Goal: Task Accomplishment & Management: Complete application form

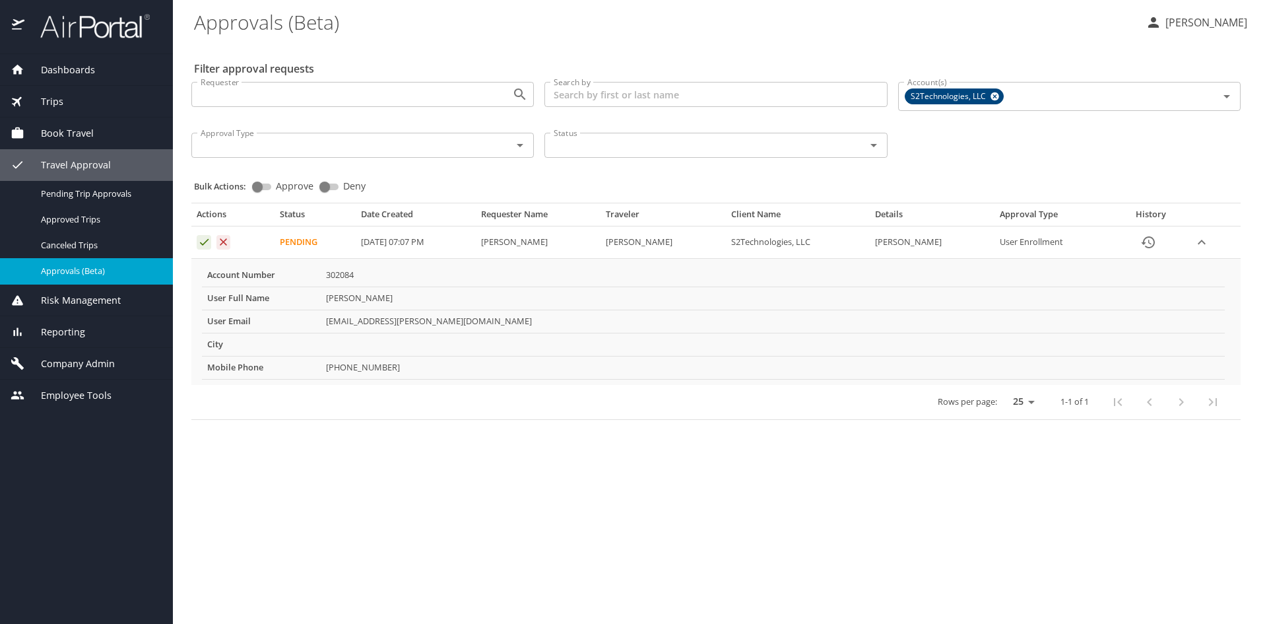
select select "US"
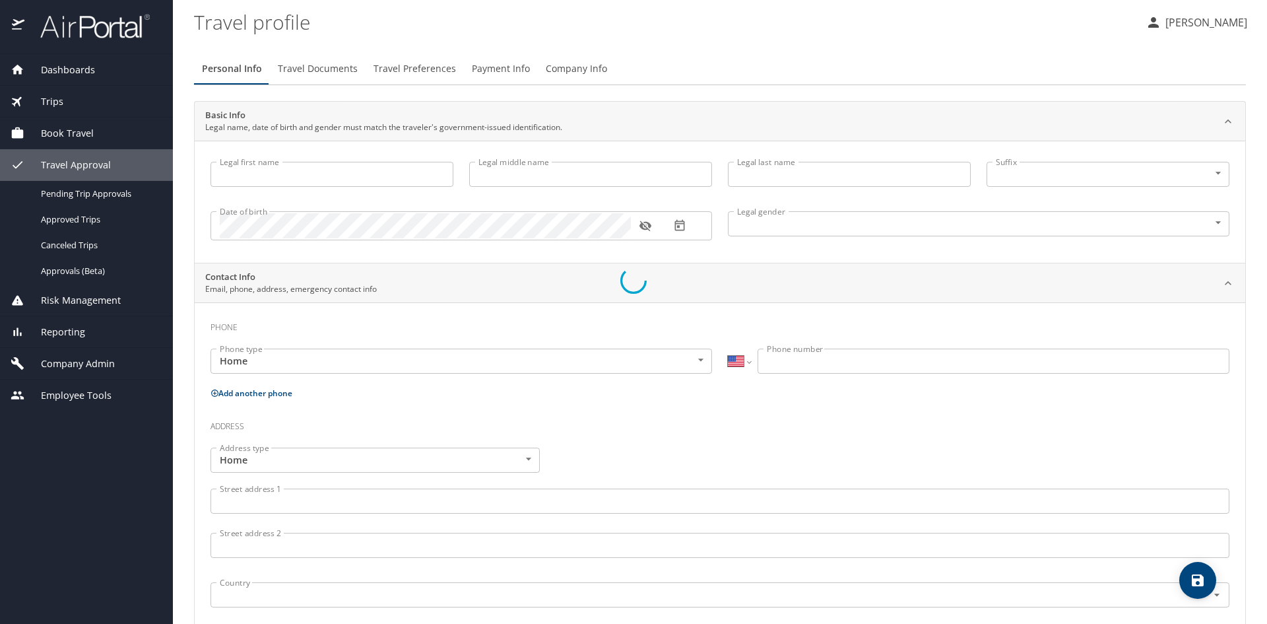
type input "[PERSON_NAME]"
type input "[DEMOGRAPHIC_DATA]"
select select "US"
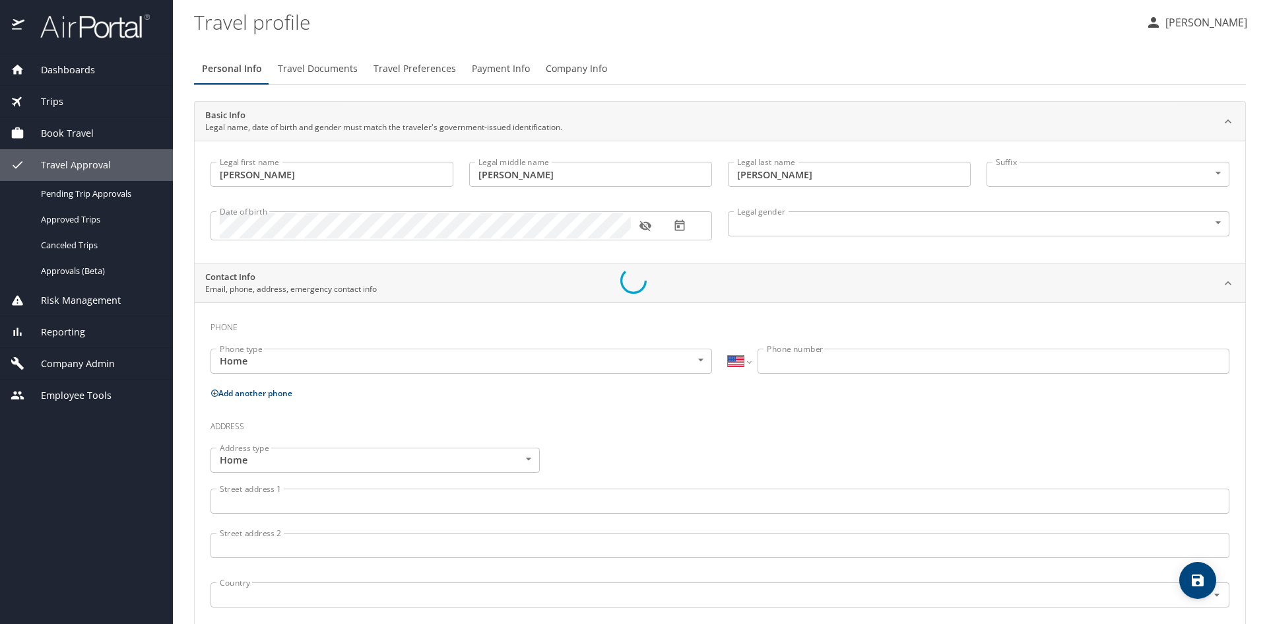
select select "US"
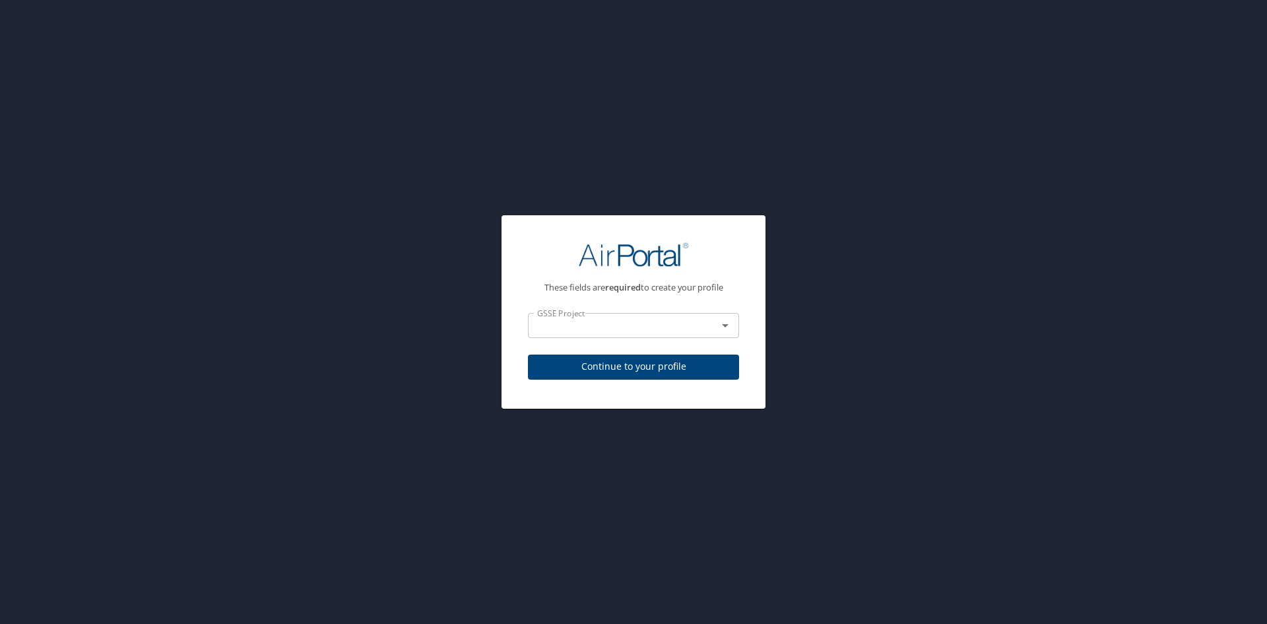
click at [77, 270] on div "These fields are required to create your profile GSSE Project GSSE Project Cont…" at bounding box center [633, 312] width 1267 height 624
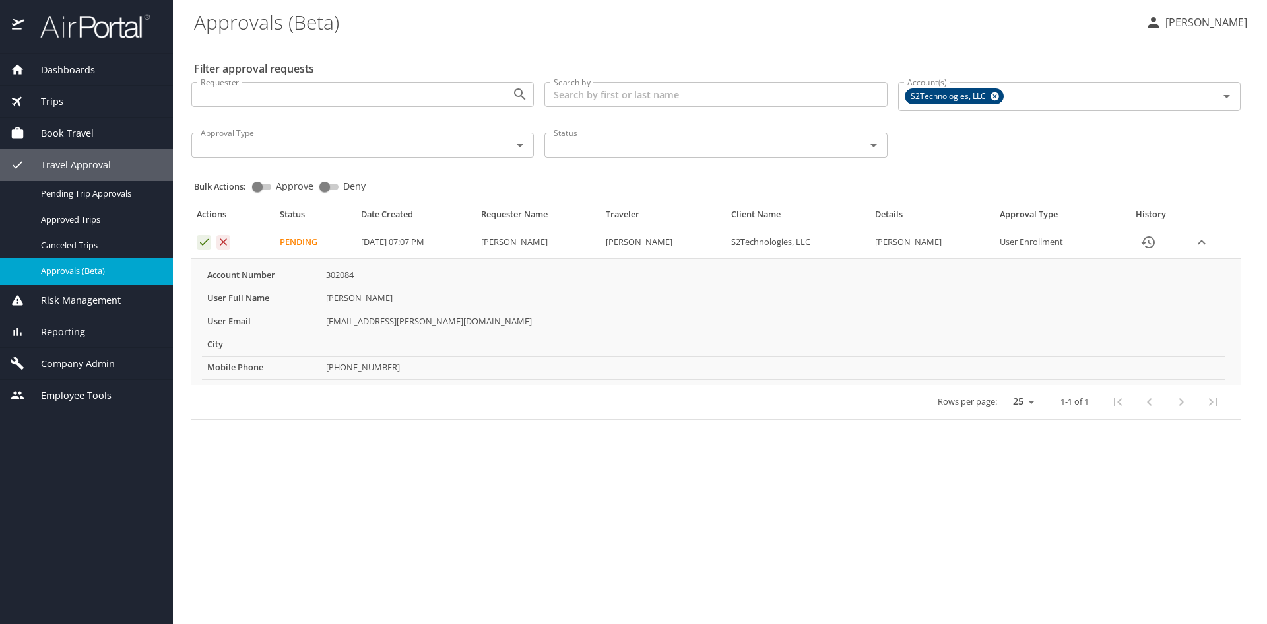
select select "US"
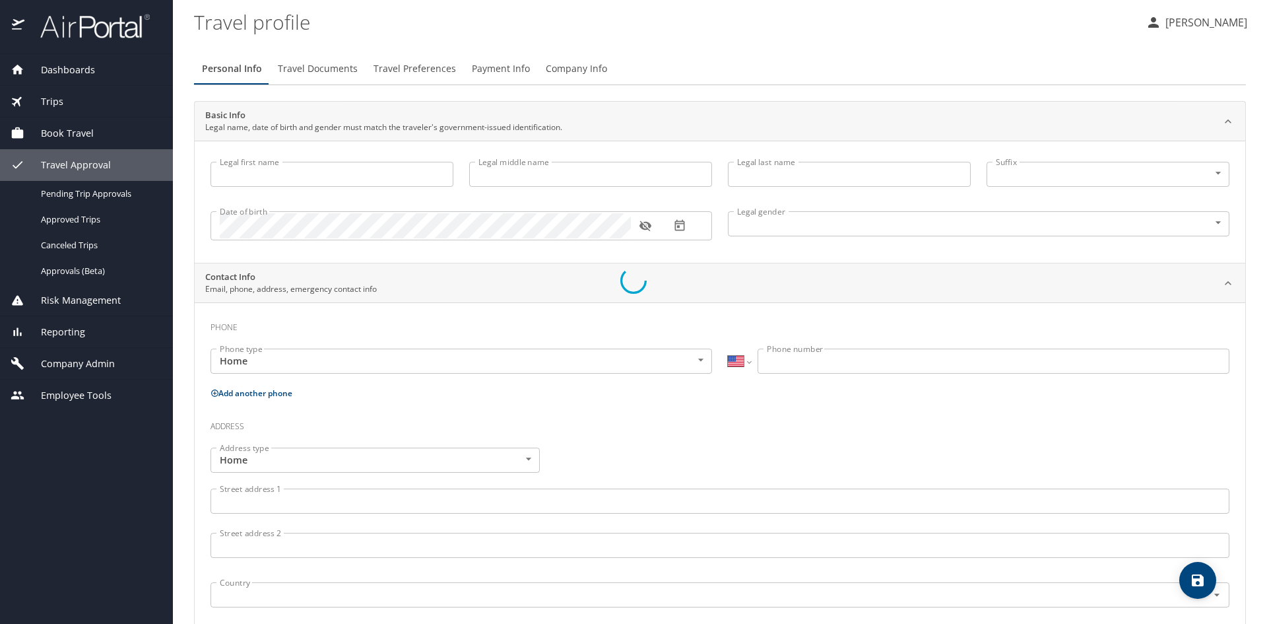
type input "[PERSON_NAME]"
type input "[DEMOGRAPHIC_DATA]"
select select "US"
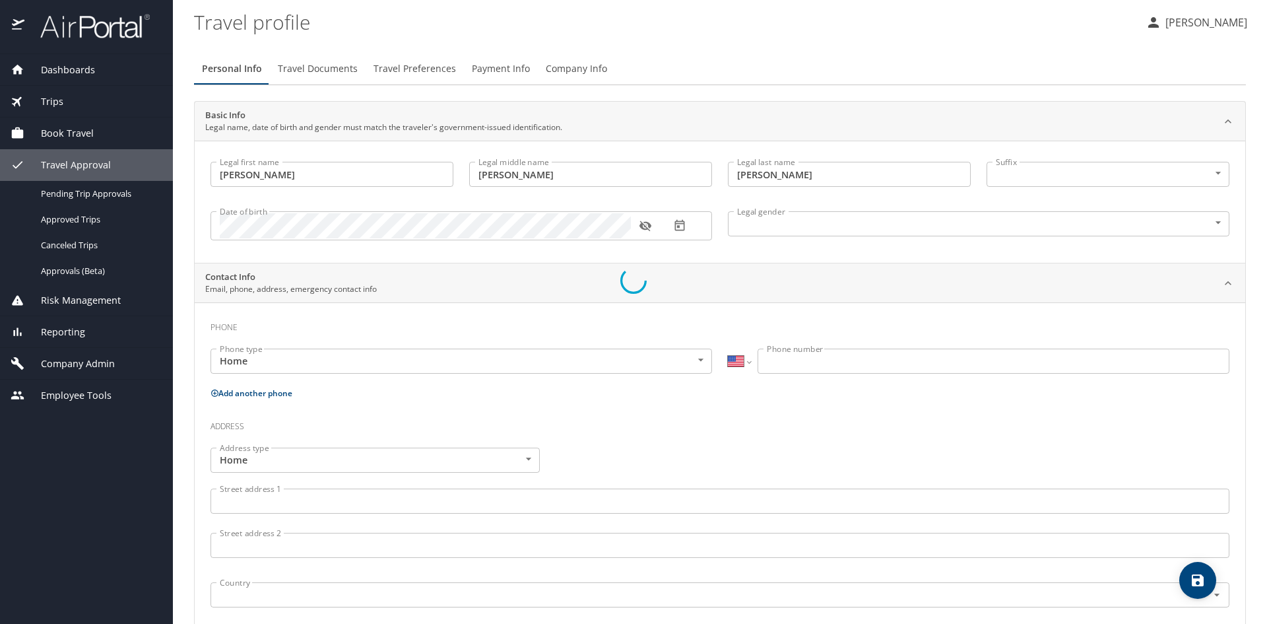
select select "US"
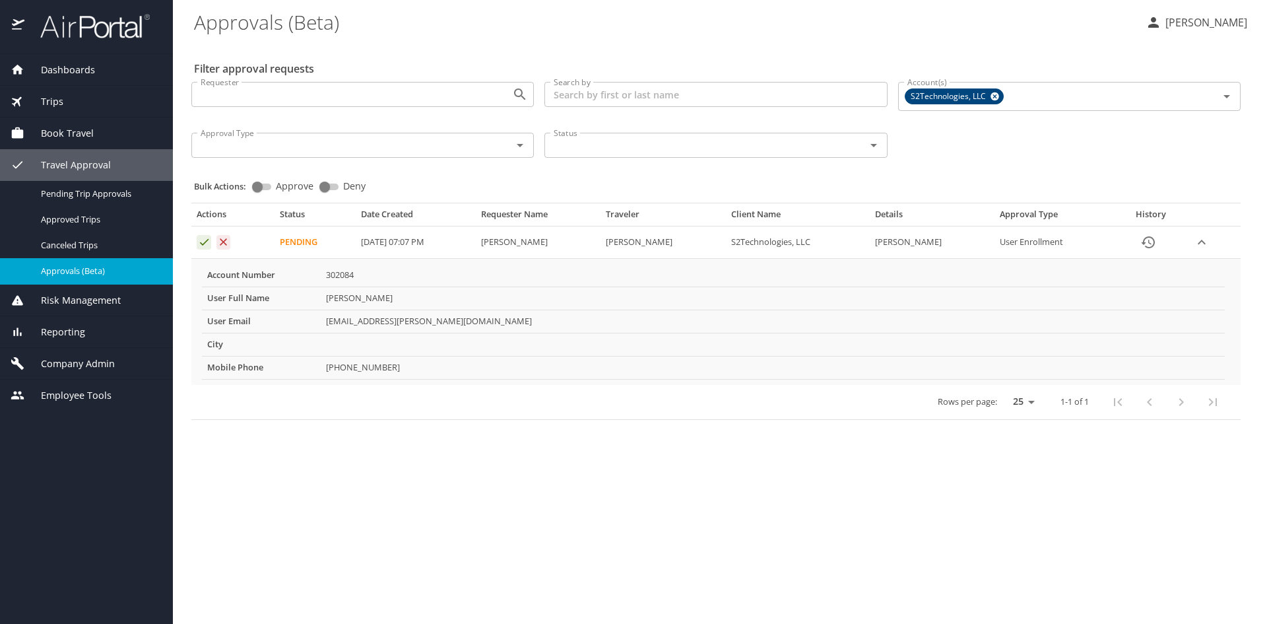
select select "US"
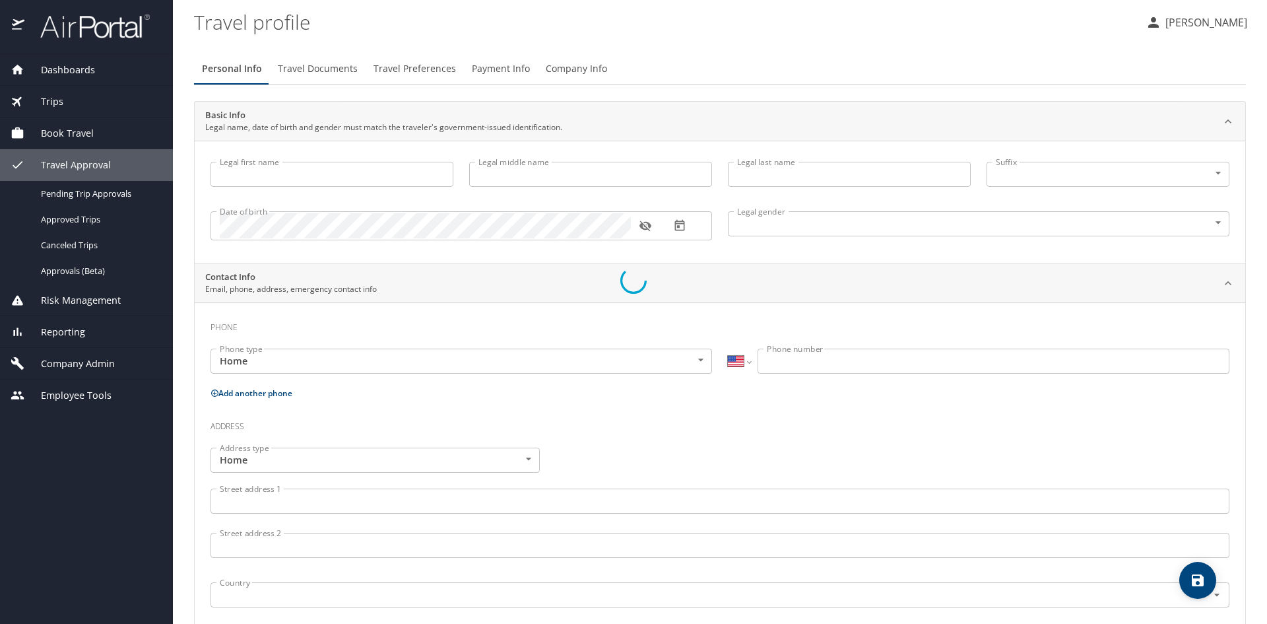
type input "[PERSON_NAME]"
type input "[DEMOGRAPHIC_DATA]"
select select "US"
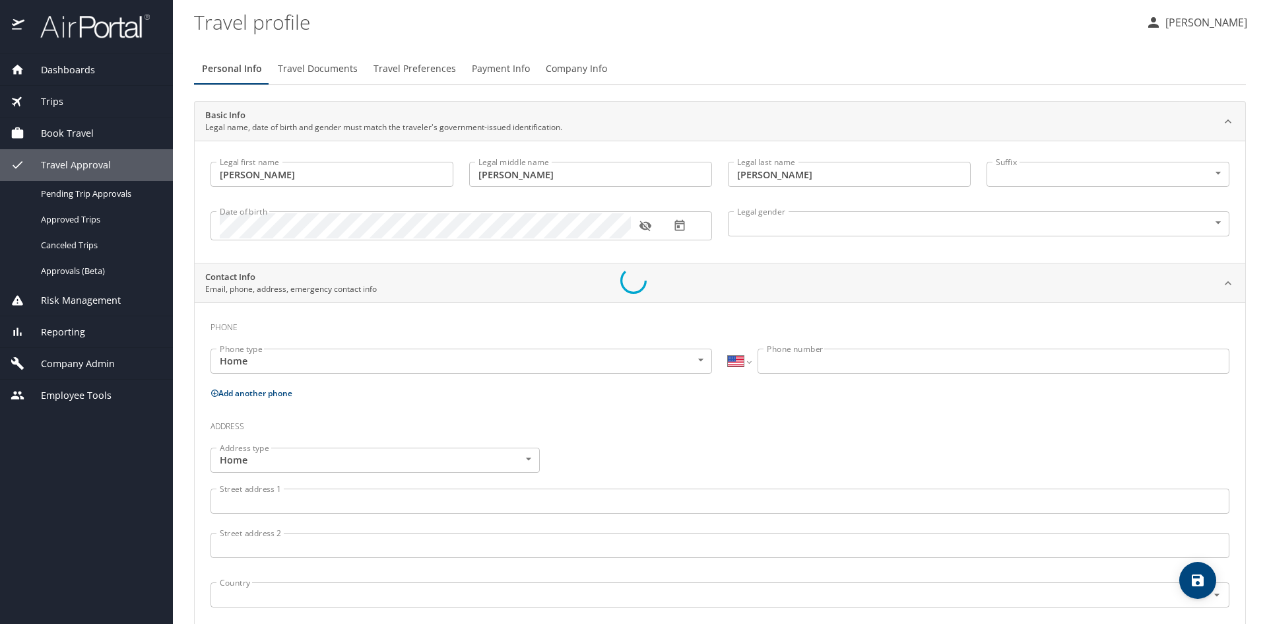
select select "US"
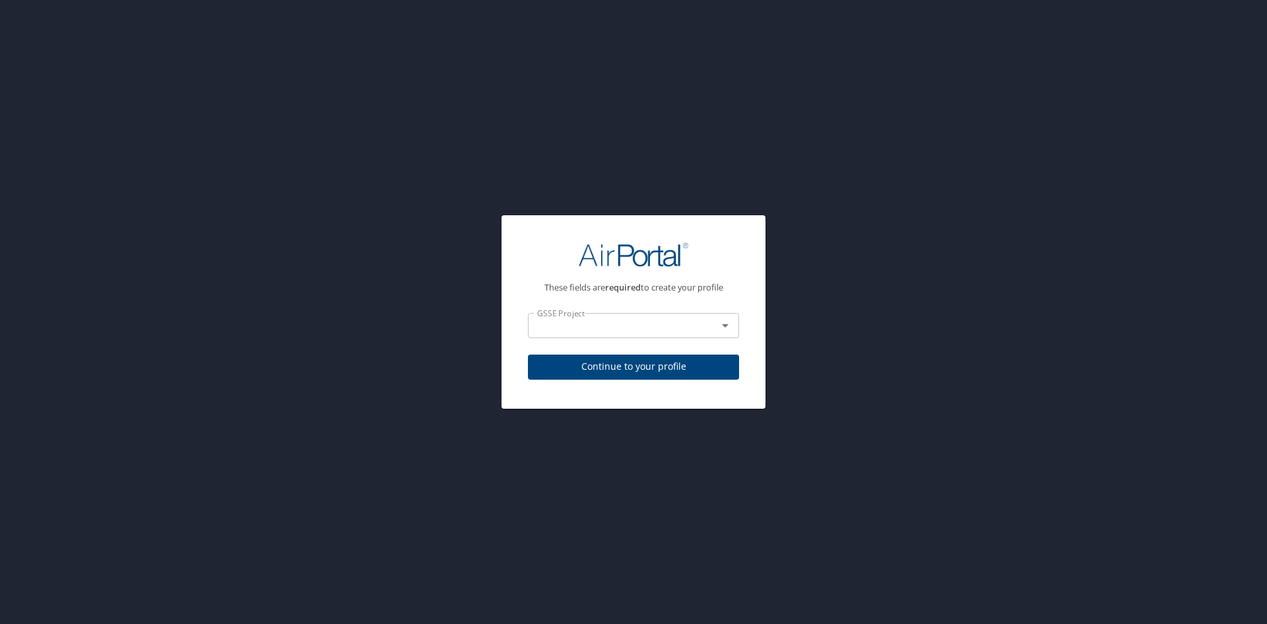
click at [709, 324] on div at bounding box center [716, 325] width 34 height 18
click at [723, 327] on icon "Open" at bounding box center [725, 325] width 16 height 16
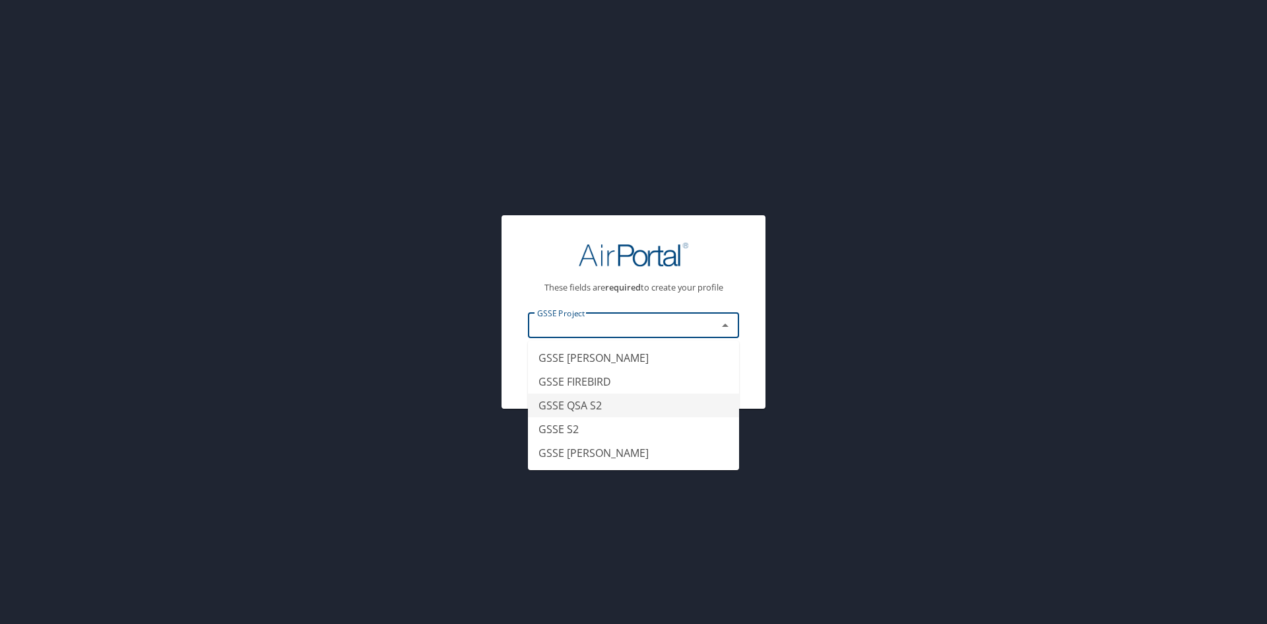
click at [659, 395] on li "GSSE QSA S2" at bounding box center [633, 405] width 211 height 24
type input "GSSE QSA S2"
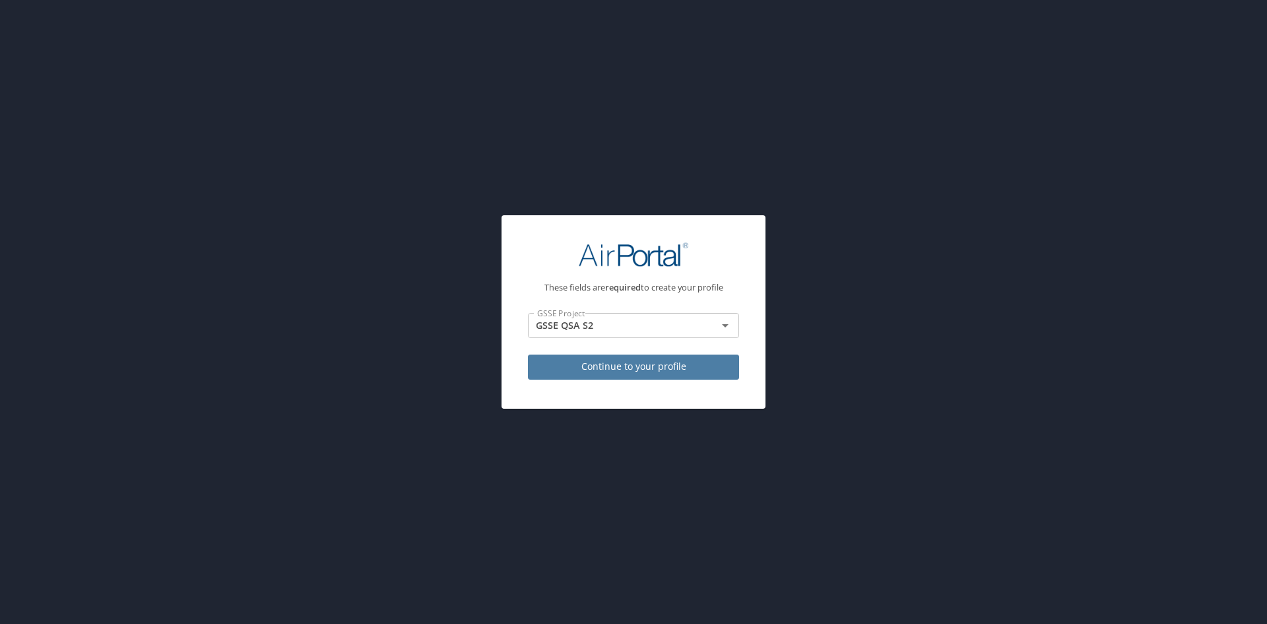
click at [678, 370] on span "Continue to your profile" at bounding box center [633, 366] width 190 height 16
select select "US"
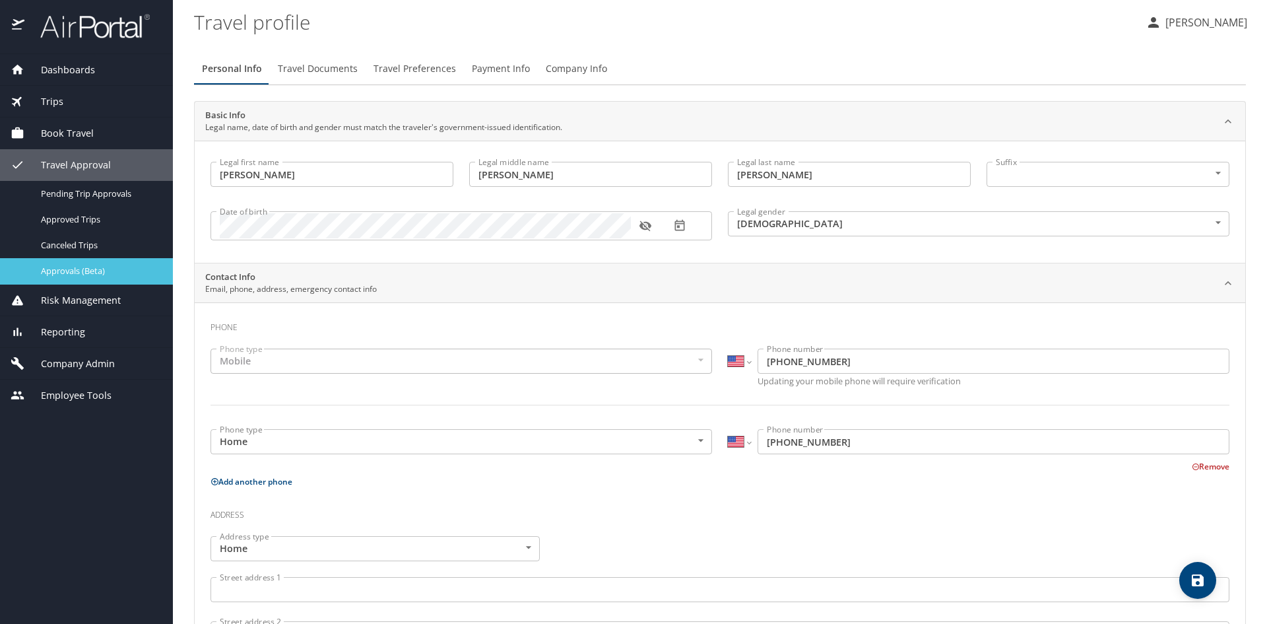
click at [109, 280] on link "Approvals (Beta)" at bounding box center [86, 271] width 173 height 26
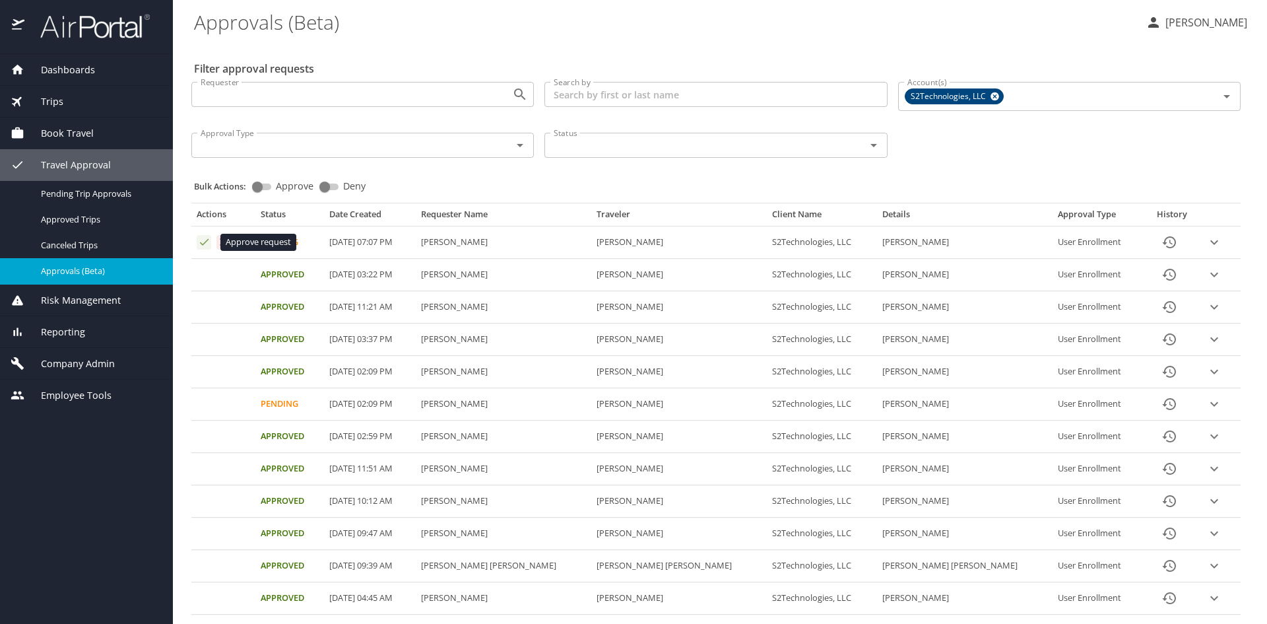
click at [201, 242] on icon "Approval table" at bounding box center [204, 242] width 13 height 13
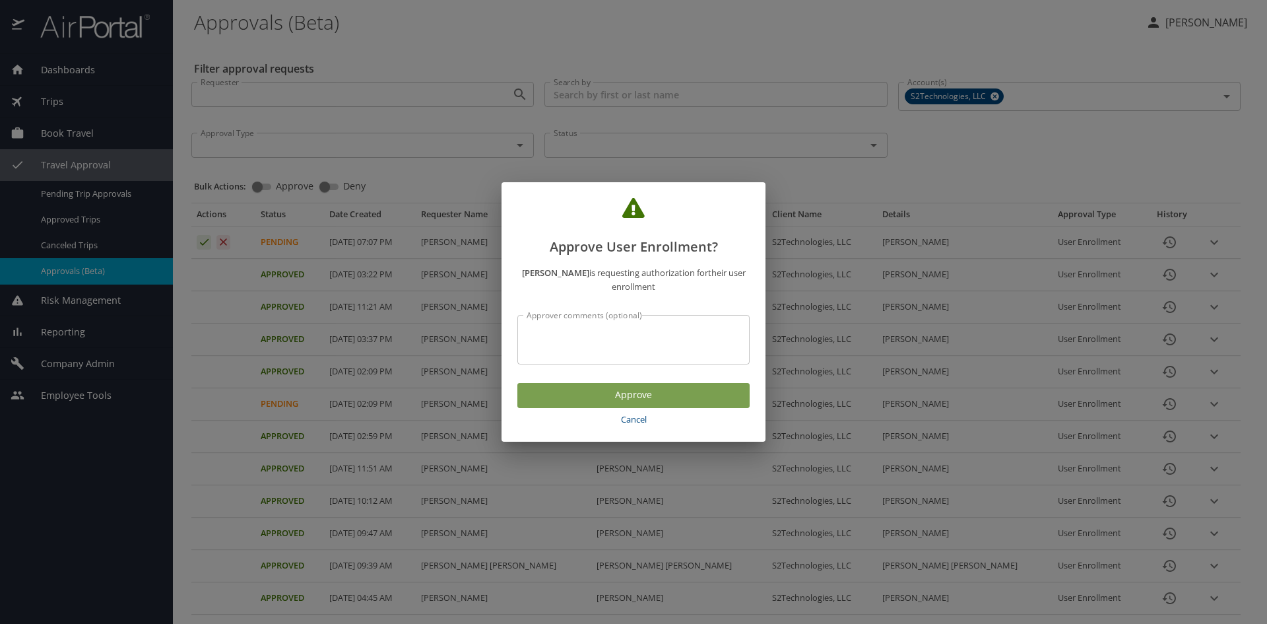
click at [676, 397] on span "Approve" at bounding box center [633, 395] width 211 height 16
